Goal: Find specific page/section: Find specific page/section

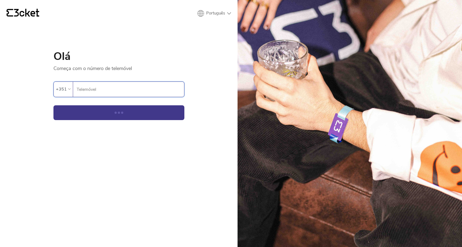
click at [89, 87] on input "Telemóvel" at bounding box center [130, 89] width 108 height 15
type input "913453654"
click at [119, 112] on button "Continuar" at bounding box center [119, 112] width 131 height 15
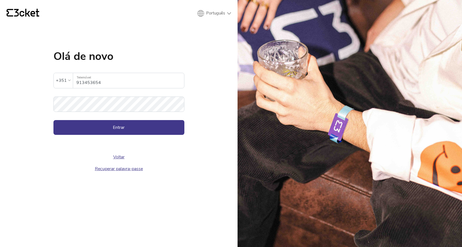
click at [82, 135] on div "Voltar Recuperar palavra-passe" at bounding box center [119, 155] width 131 height 40
click at [82, 127] on button "Entrar" at bounding box center [119, 127] width 131 height 15
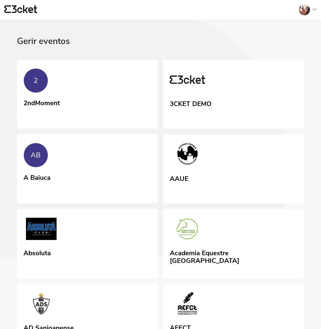
click at [308, 11] on div at bounding box center [304, 9] width 11 height 11
click at [288, 46] on div "Administração" at bounding box center [289, 39] width 49 height 13
